Goal: Task Accomplishment & Management: Manage account settings

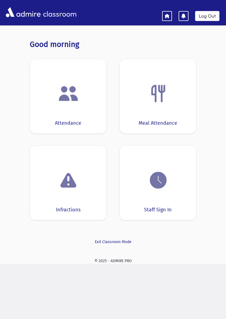
click at [161, 190] on img at bounding box center [158, 180] width 21 height 21
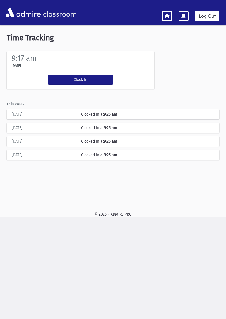
click at [91, 79] on button "Clock In" at bounding box center [81, 80] width 66 height 10
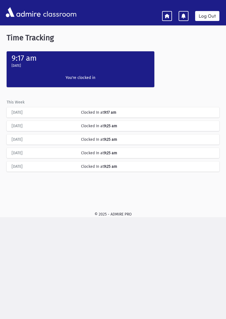
click at [166, 14] on icon at bounding box center [167, 15] width 5 height 5
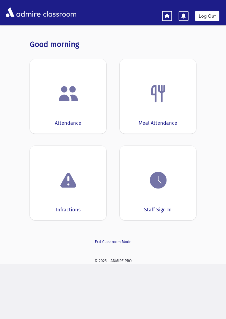
click at [71, 107] on div "Attendance" at bounding box center [68, 96] width 77 height 75
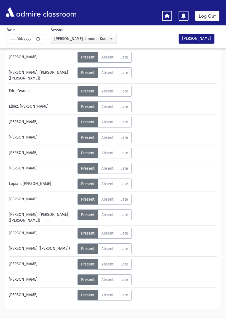
scroll to position [39, 0]
click at [112, 121] on span "Absent" at bounding box center [108, 122] width 12 height 5
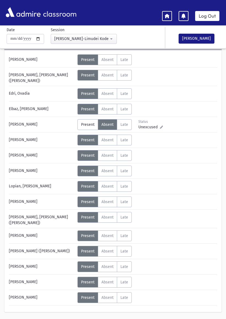
scroll to position [36, 0]
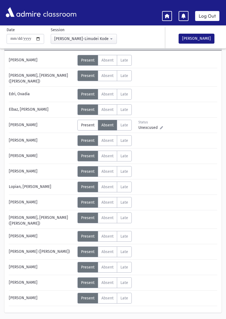
click at [191, 7] on div "classroom Log Out" at bounding box center [113, 12] width 226 height 15
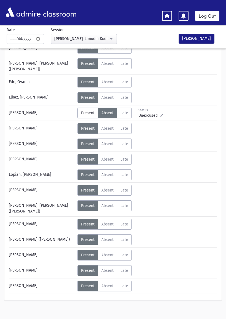
scroll to position [48, 0]
click at [110, 237] on label "Absent A" at bounding box center [107, 239] width 19 height 11
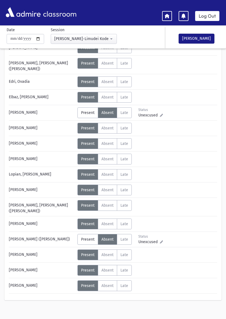
click at [197, 38] on button "[PERSON_NAME]" at bounding box center [197, 39] width 36 height 10
click at [167, 11] on link at bounding box center [167, 16] width 10 height 10
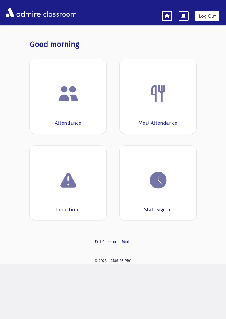
click at [159, 92] on img at bounding box center [158, 93] width 21 height 21
select select "***"
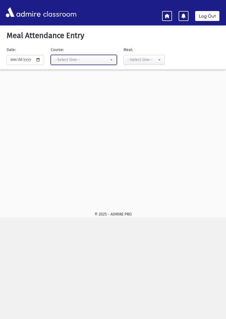
click at [105, 57] on button "--Select One--" at bounding box center [84, 60] width 66 height 10
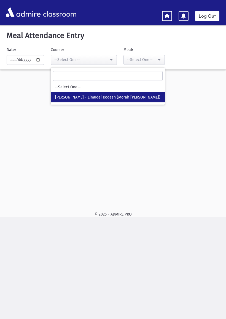
click at [208, 17] on link "Log Out" at bounding box center [207, 16] width 24 height 10
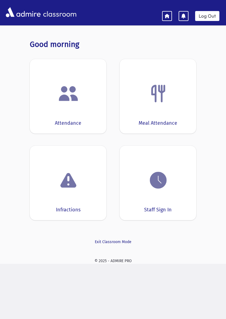
click at [86, 108] on div "Attendance" at bounding box center [68, 96] width 77 height 75
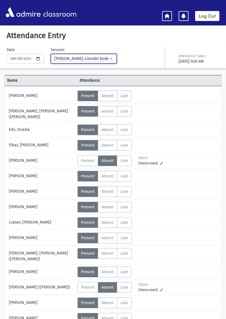
click at [99, 60] on div "[PERSON_NAME]-Limudei Kodesh(9:00AM-2:00PM)" at bounding box center [81, 59] width 55 height 6
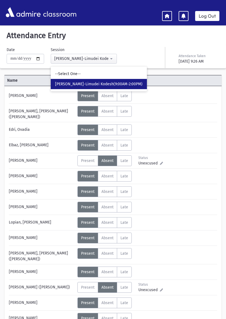
click at [163, 19] on link at bounding box center [167, 16] width 10 height 10
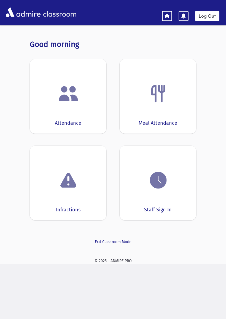
click at [156, 182] on img at bounding box center [158, 180] width 21 height 21
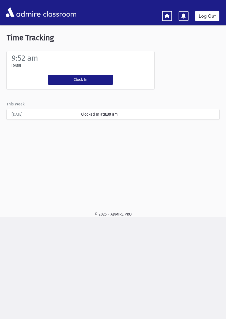
click at [97, 80] on button "Clock In" at bounding box center [81, 80] width 66 height 10
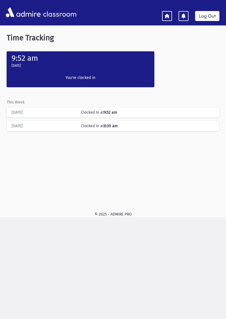
click at [211, 16] on link "Log Out" at bounding box center [207, 16] width 24 height 10
